Goal: Find specific page/section: Find specific page/section

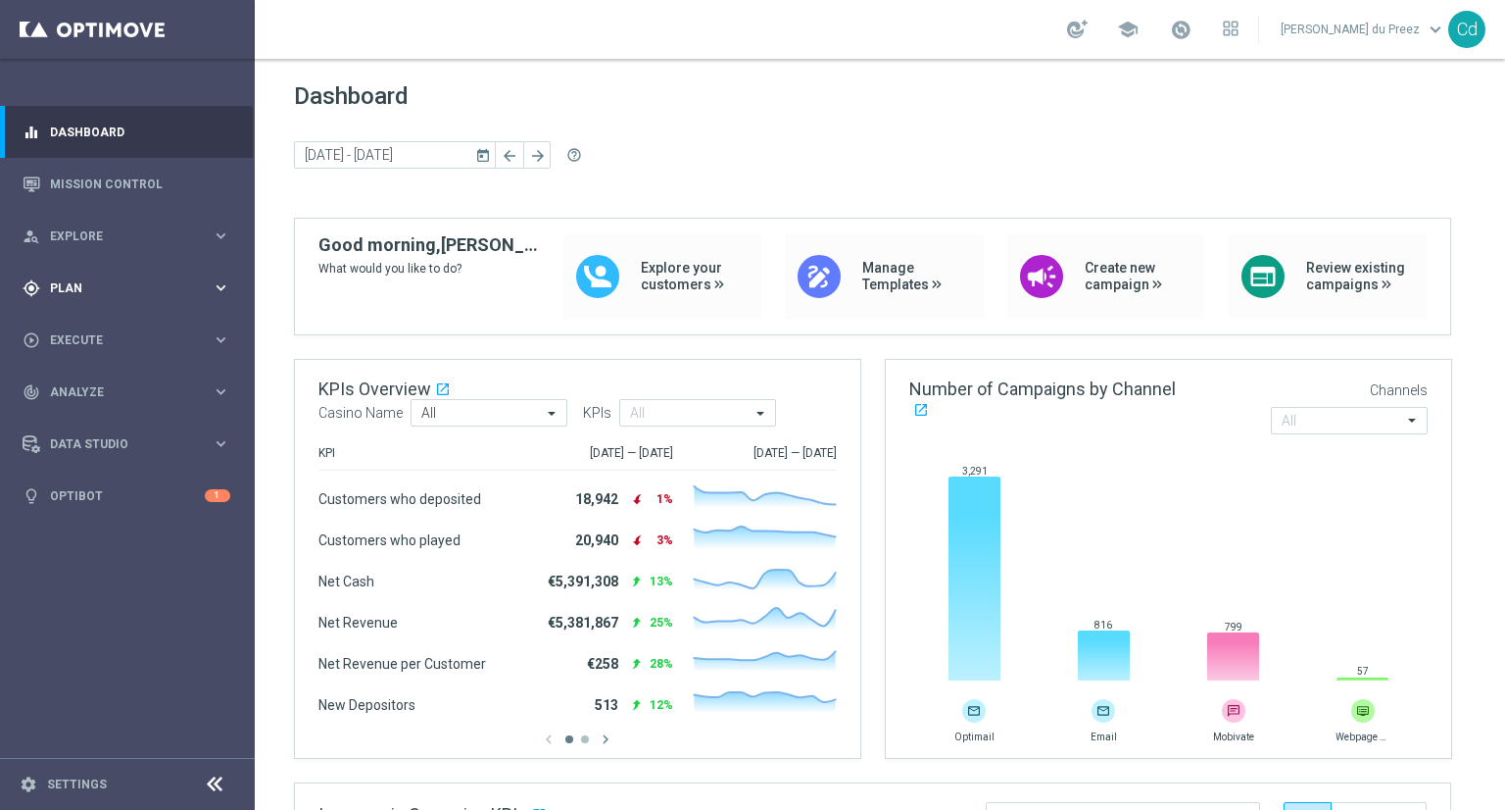
click at [75, 275] on div "gps_fixed Plan keyboard_arrow_right" at bounding box center [126, 288] width 253 height 52
click at [68, 381] on span "Templates" at bounding box center [122, 387] width 140 height 12
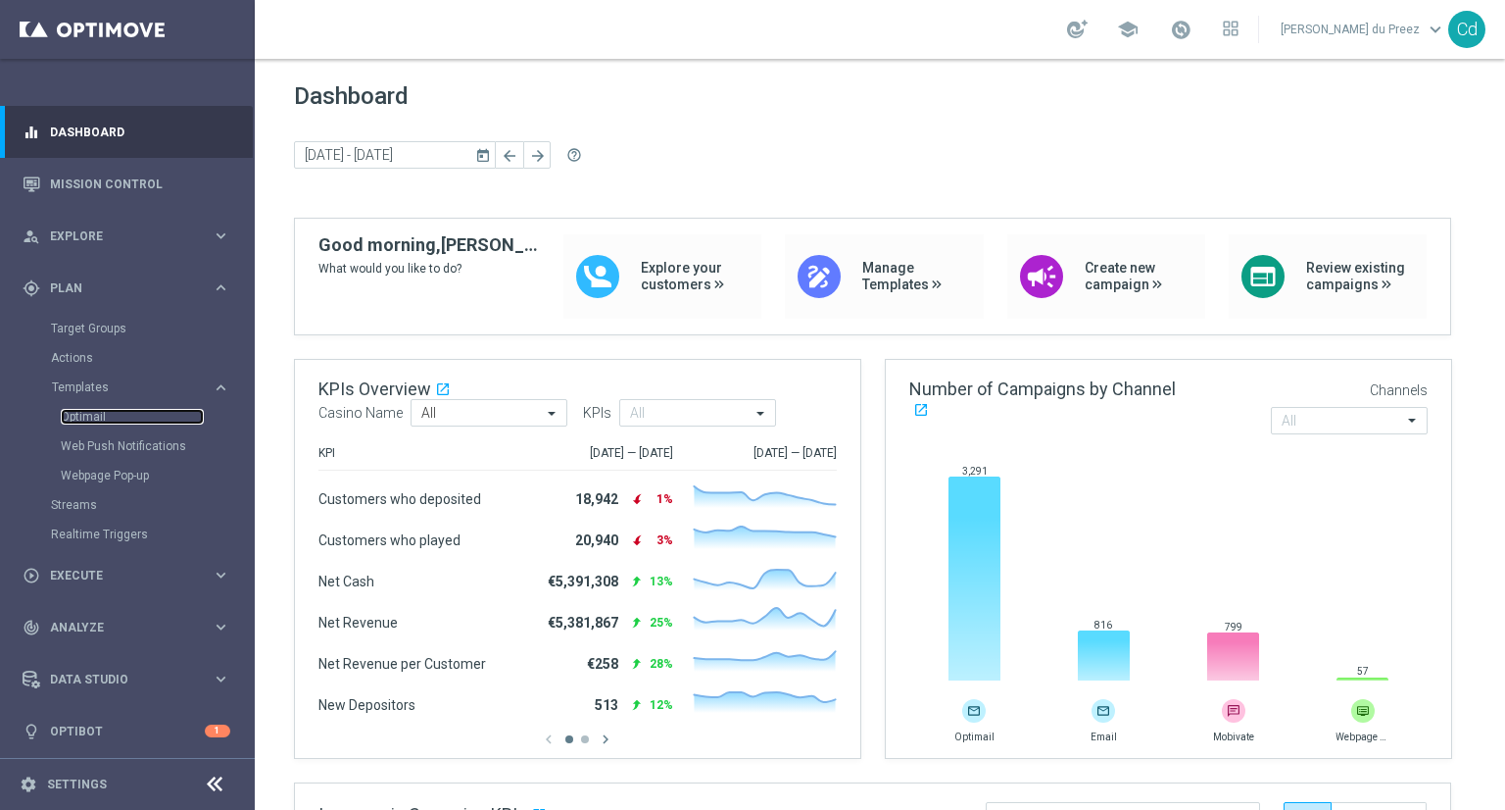
drag, startPoint x: 87, startPoint y: 411, endPoint x: 0, endPoint y: 375, distance: 94.1
click at [86, 412] on link "Optimail" at bounding box center [132, 417] width 143 height 16
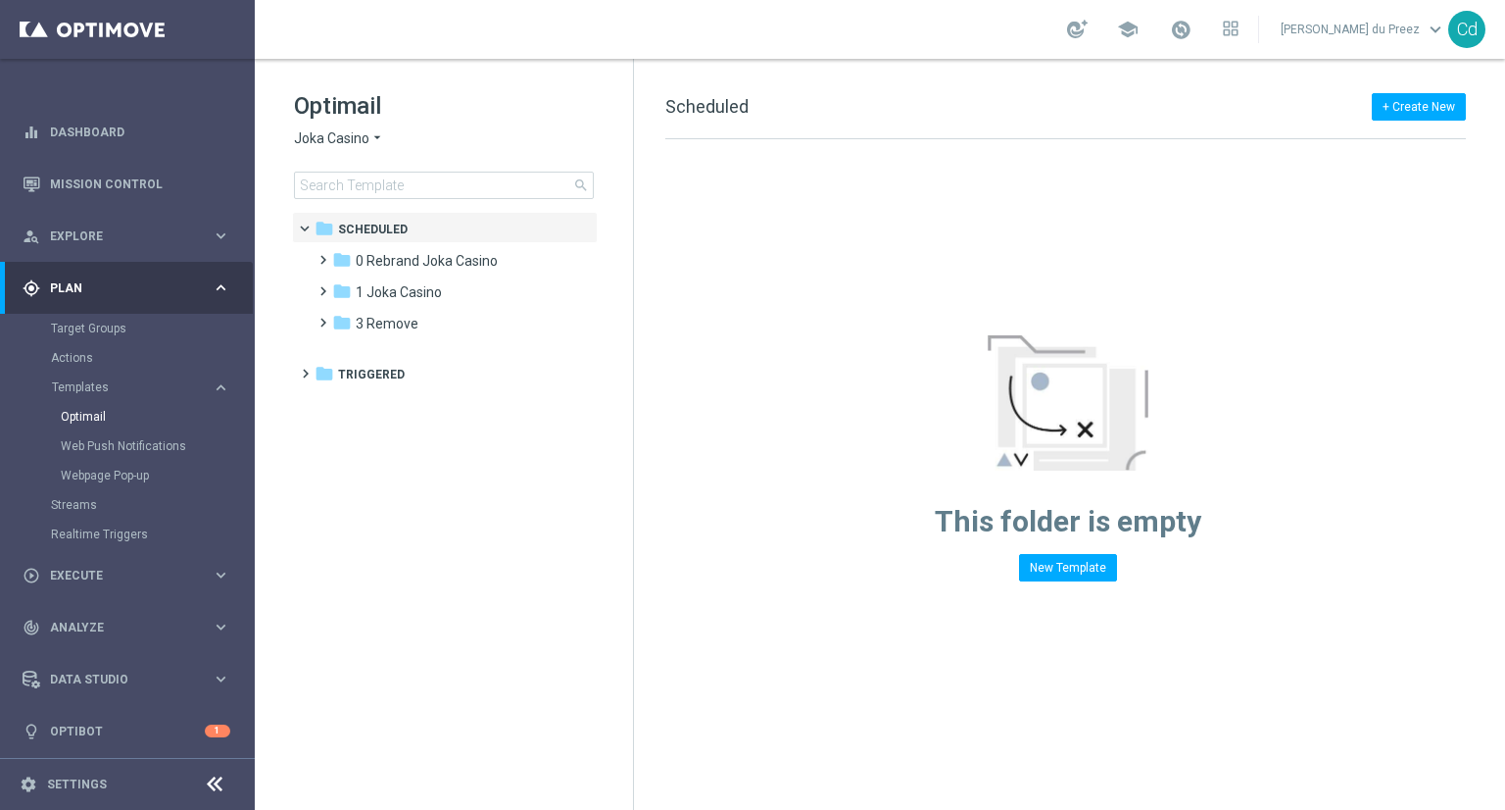
click at [319, 142] on span "Joka Casino" at bounding box center [331, 138] width 75 height 19
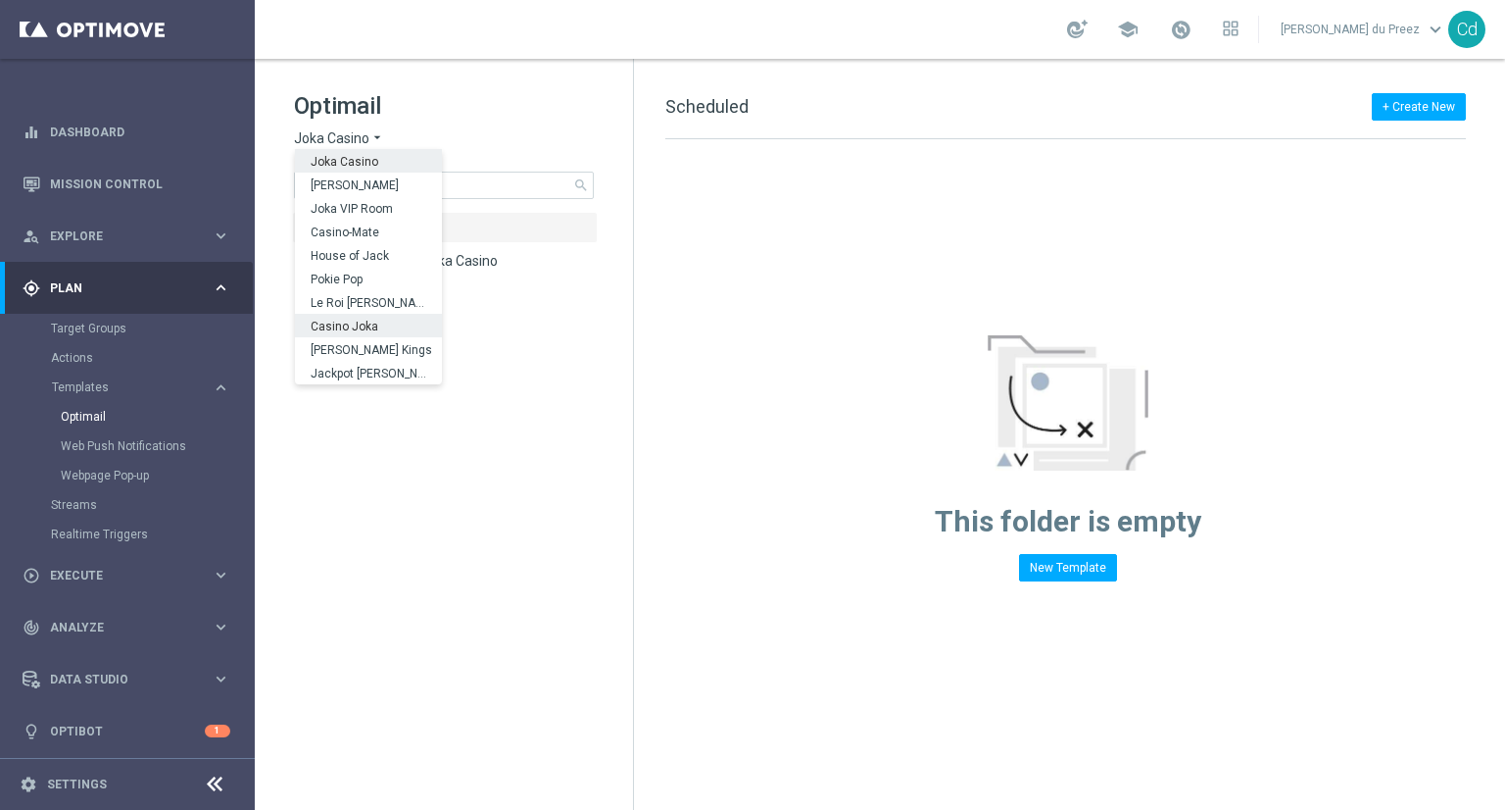
click at [0, 0] on span "Casino Joka" at bounding box center [0, 0] width 0 height 0
